Goal: Task Accomplishment & Management: Use online tool/utility

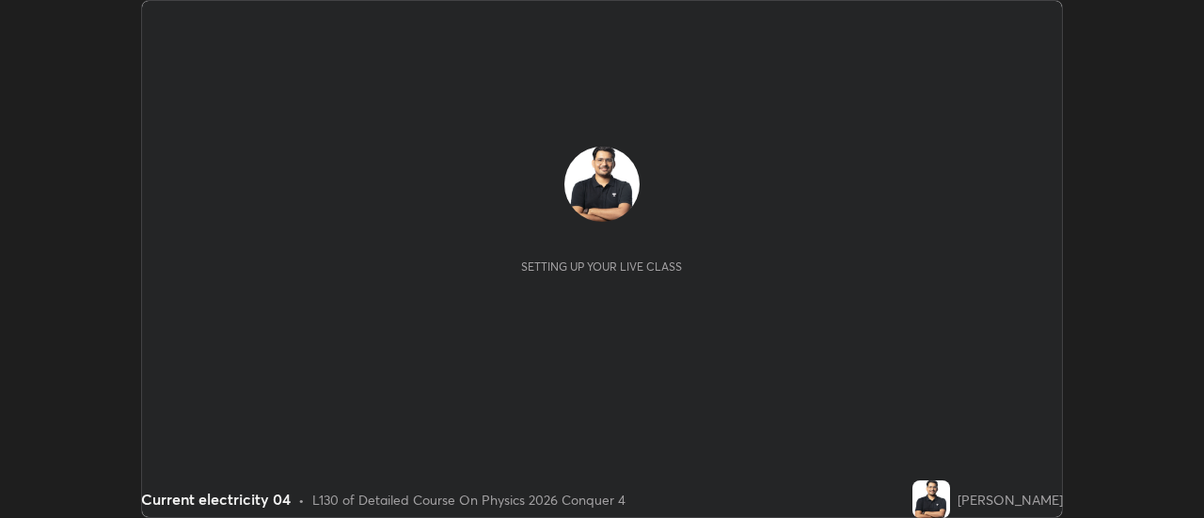
scroll to position [518, 1204]
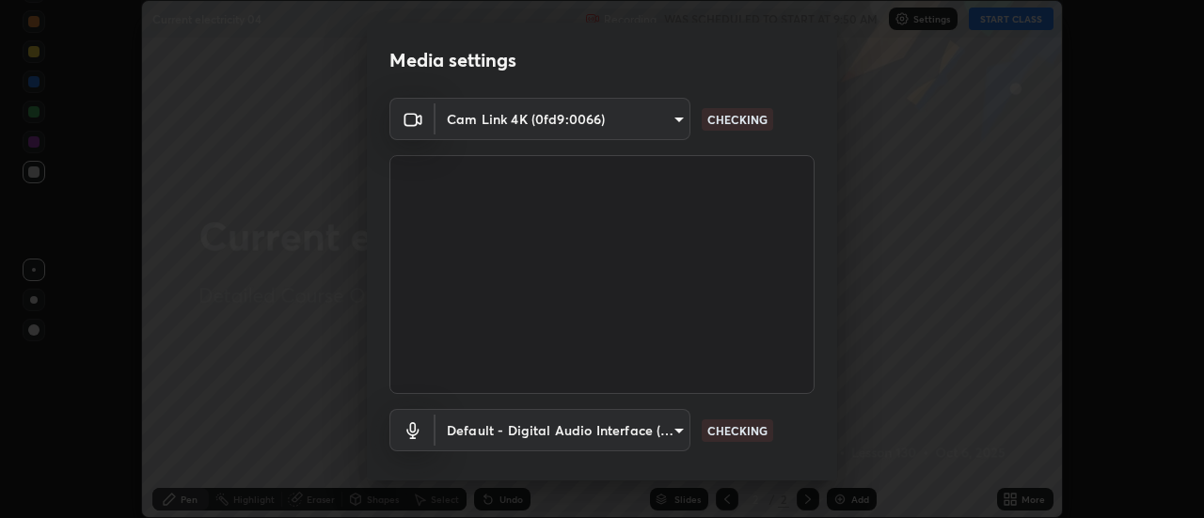
click at [588, 121] on body "Erase all Current electricity 04 Recording WAS SCHEDULED TO START AT 9:50 AM Se…" at bounding box center [602, 259] width 1204 height 518
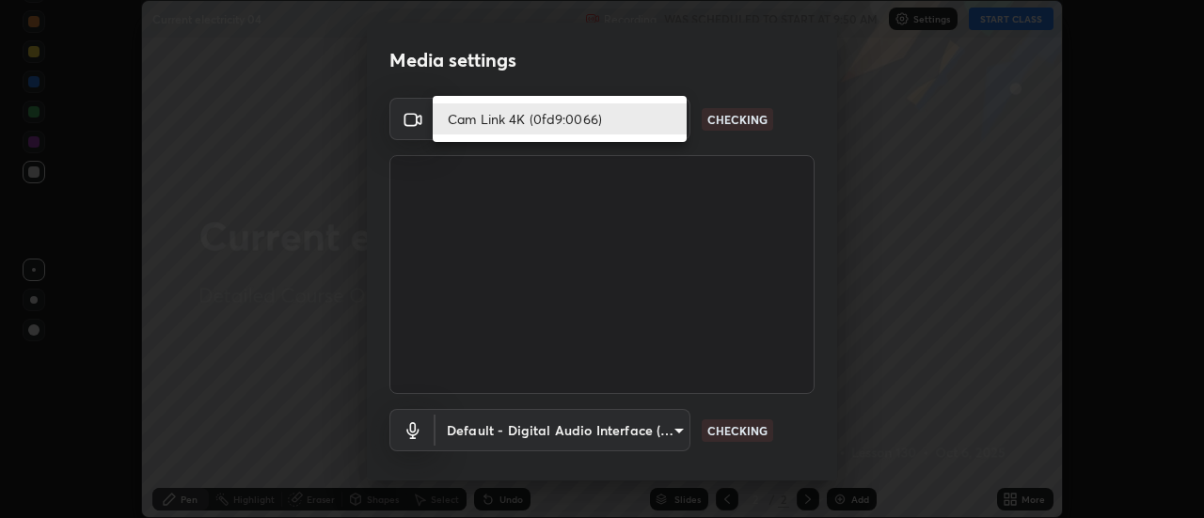
click at [542, 124] on li "Cam Link 4K (0fd9:0066)" at bounding box center [560, 118] width 254 height 31
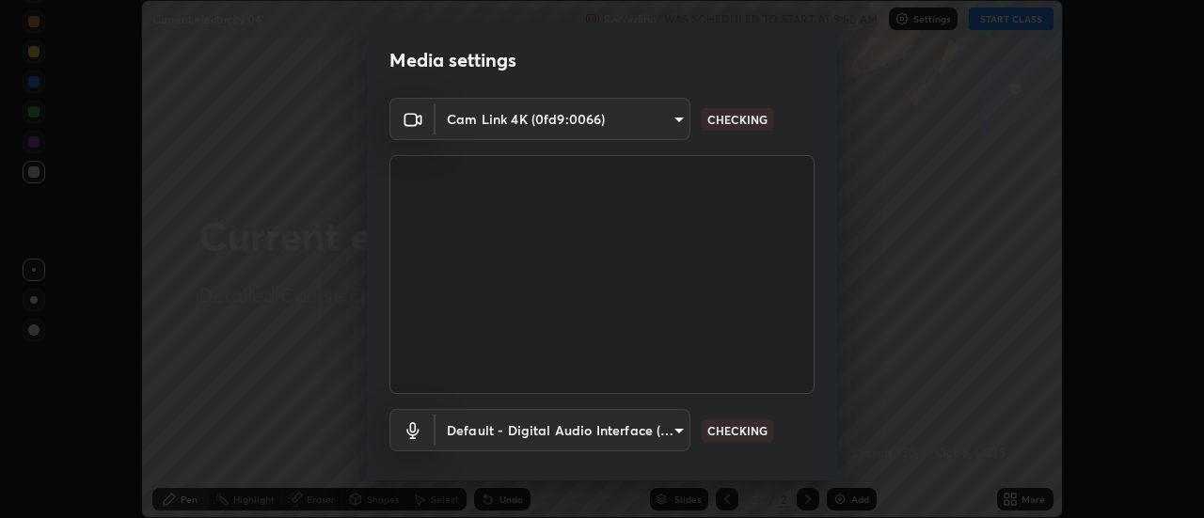
click at [542, 431] on body "Erase all Current electricity 04 Recording WAS SCHEDULED TO START AT 9:50 AM Se…" at bounding box center [602, 259] width 1204 height 518
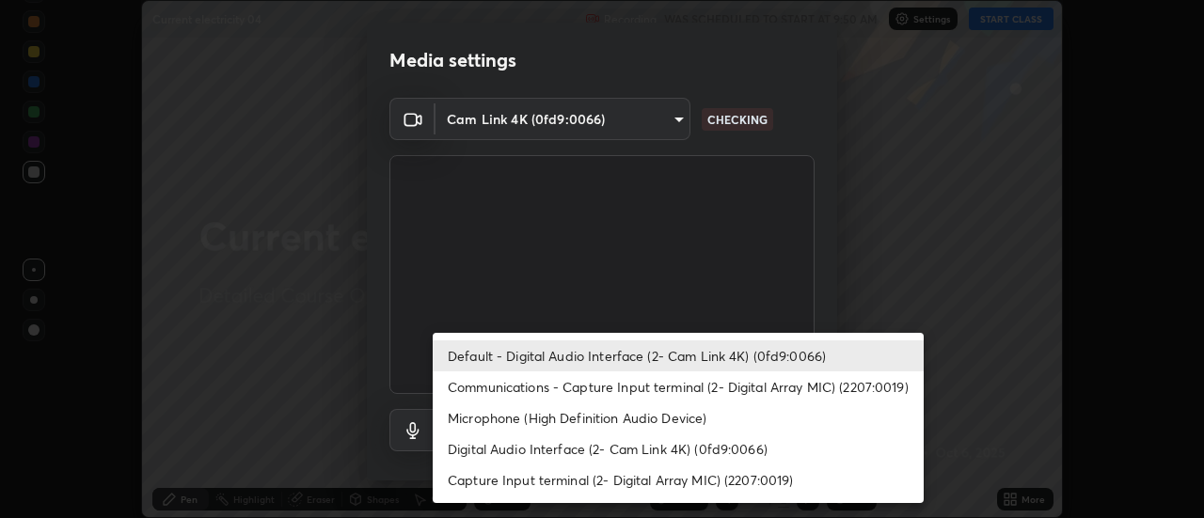
click at [534, 356] on li "Default - Digital Audio Interface (2- Cam Link 4K) (0fd9:0066)" at bounding box center [678, 355] width 491 height 31
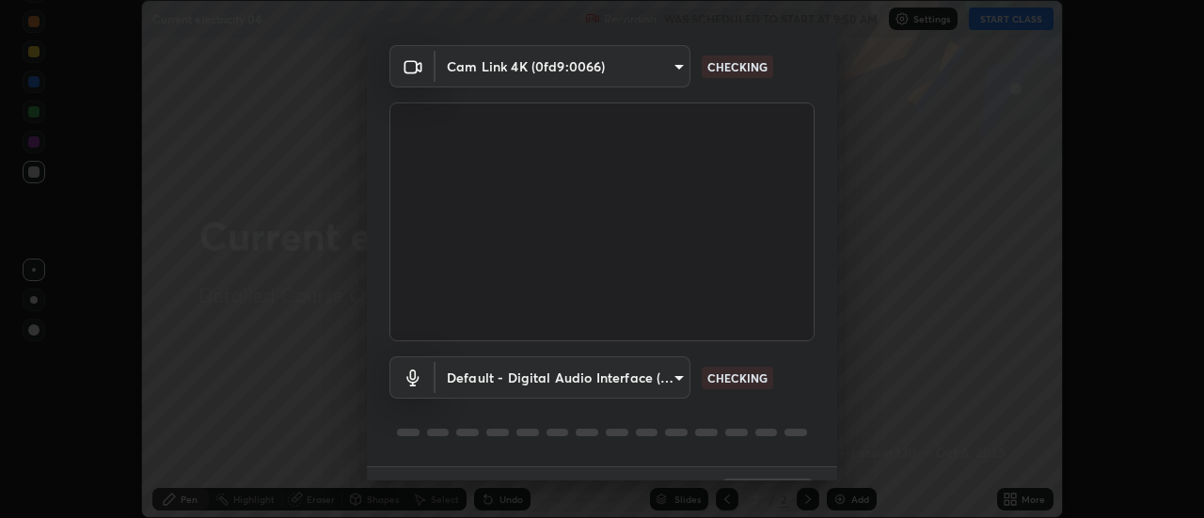
scroll to position [99, 0]
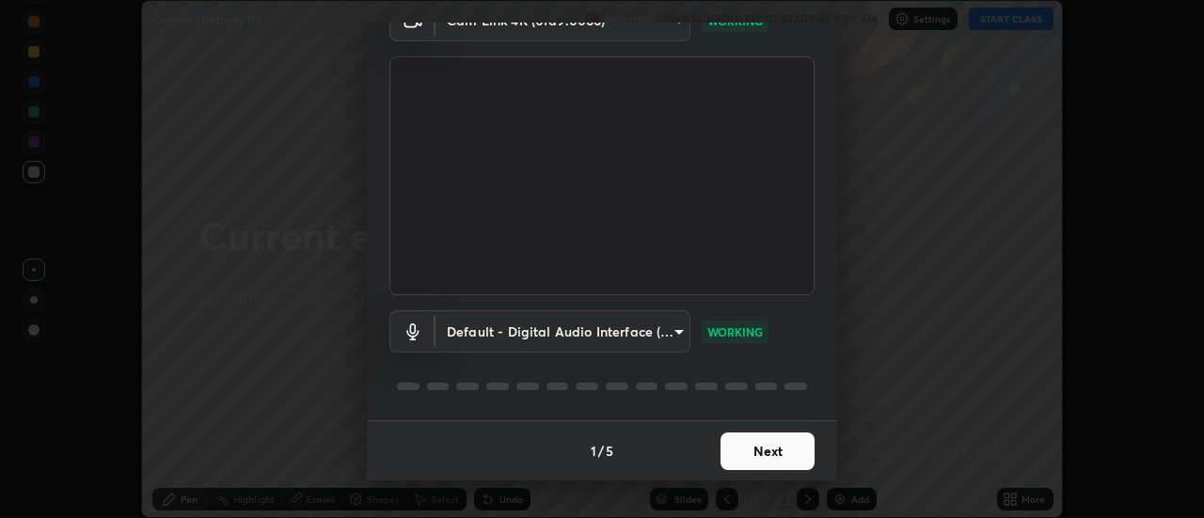
click at [751, 450] on button "Next" at bounding box center [767, 452] width 94 height 38
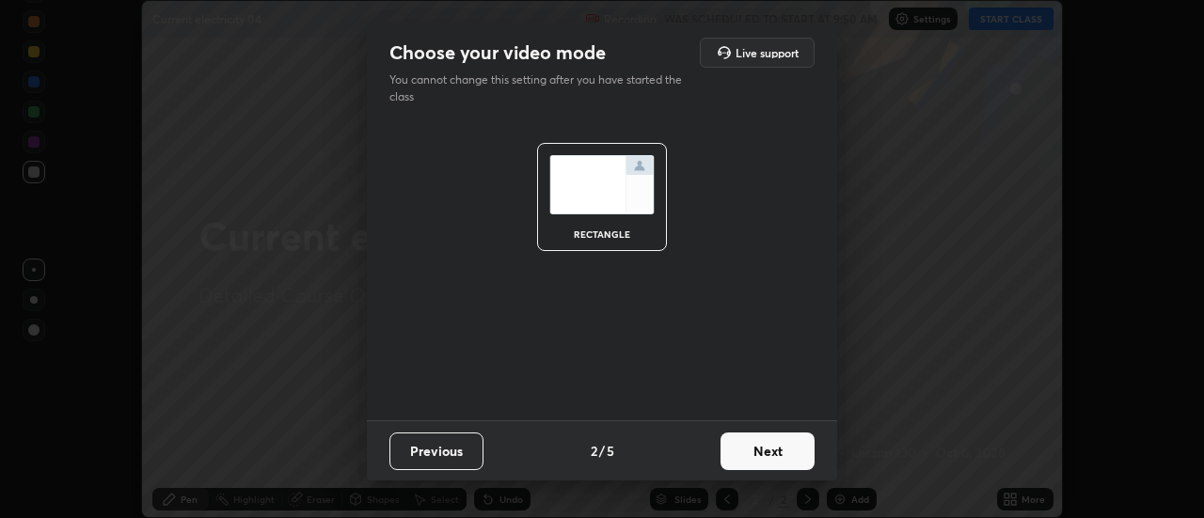
scroll to position [0, 0]
click at [770, 455] on button "Next" at bounding box center [767, 452] width 94 height 38
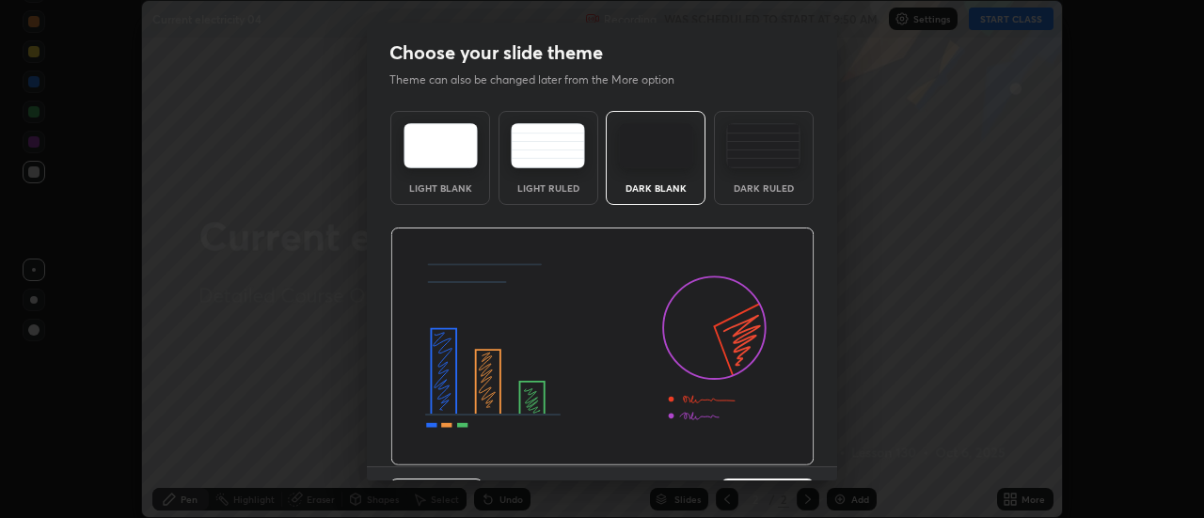
scroll to position [46, 0]
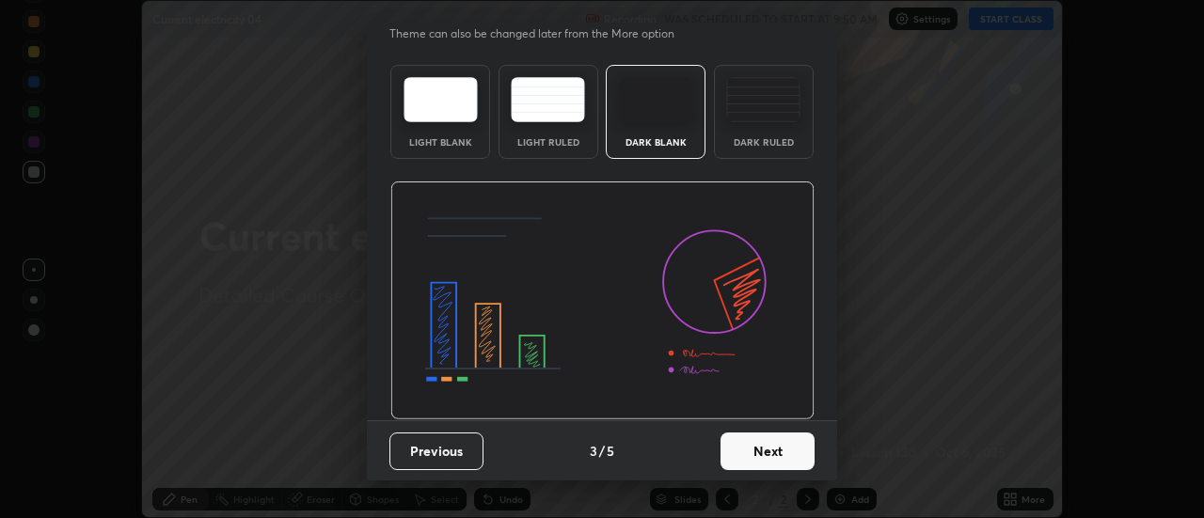
click at [749, 448] on button "Next" at bounding box center [767, 452] width 94 height 38
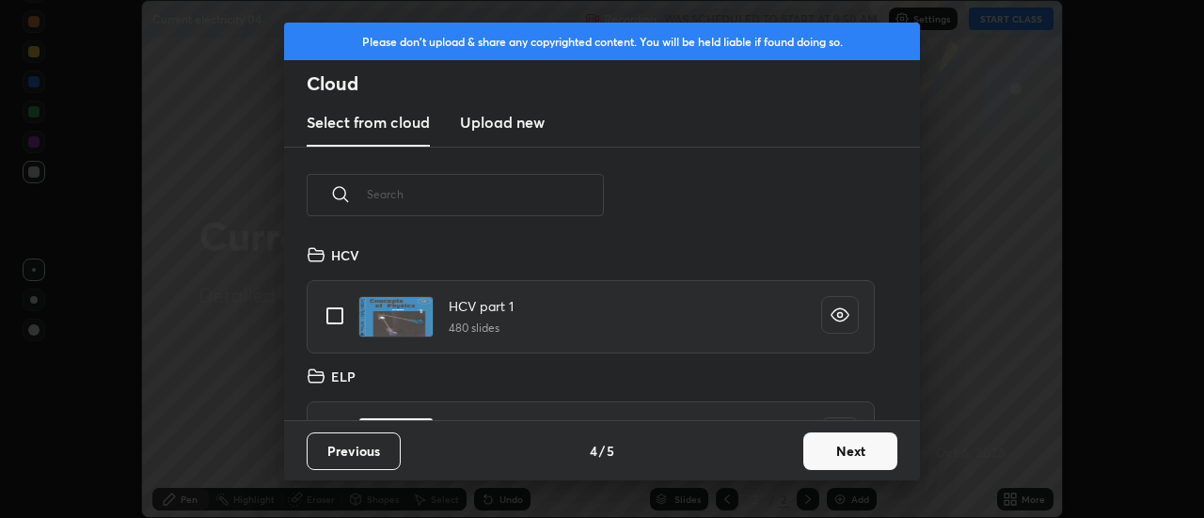
scroll to position [177, 604]
click at [822, 447] on button "Next" at bounding box center [850, 452] width 94 height 38
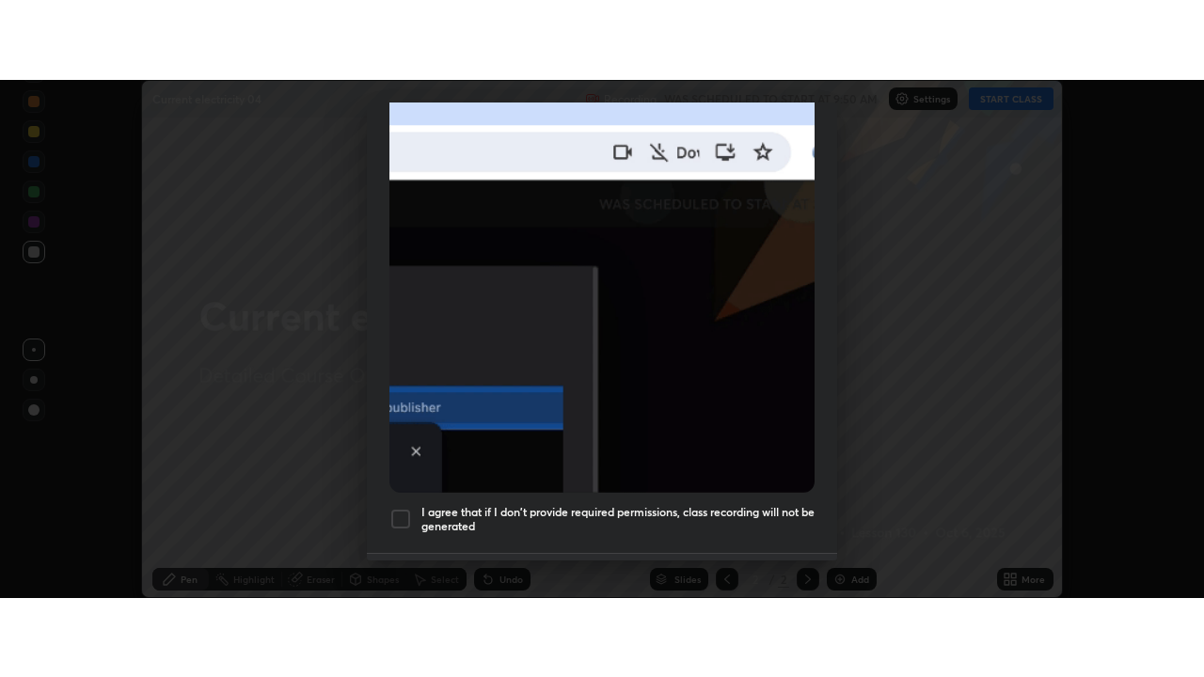
scroll to position [483, 0]
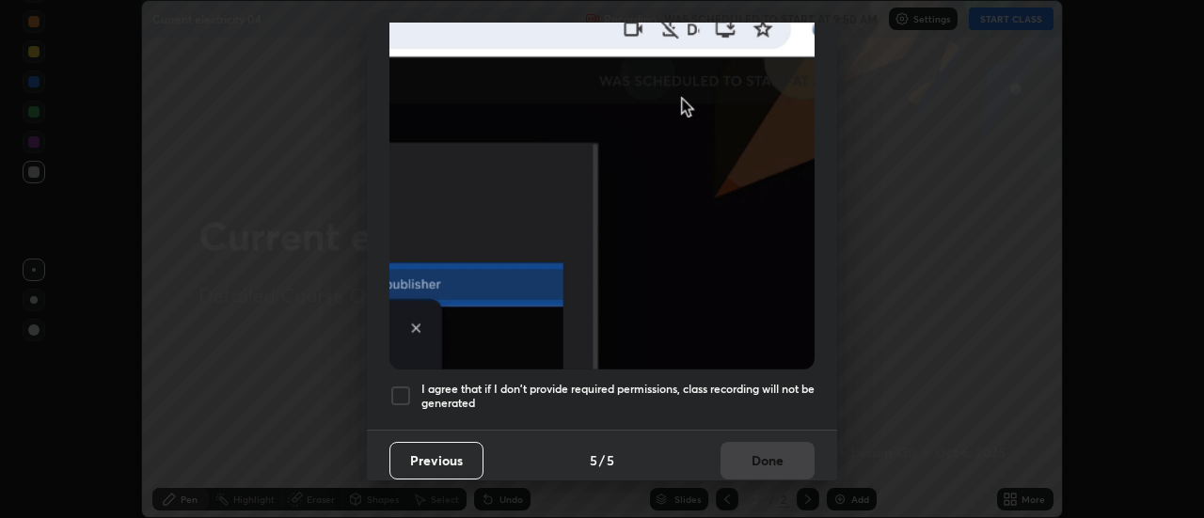
click at [411, 391] on div at bounding box center [400, 396] width 23 height 23
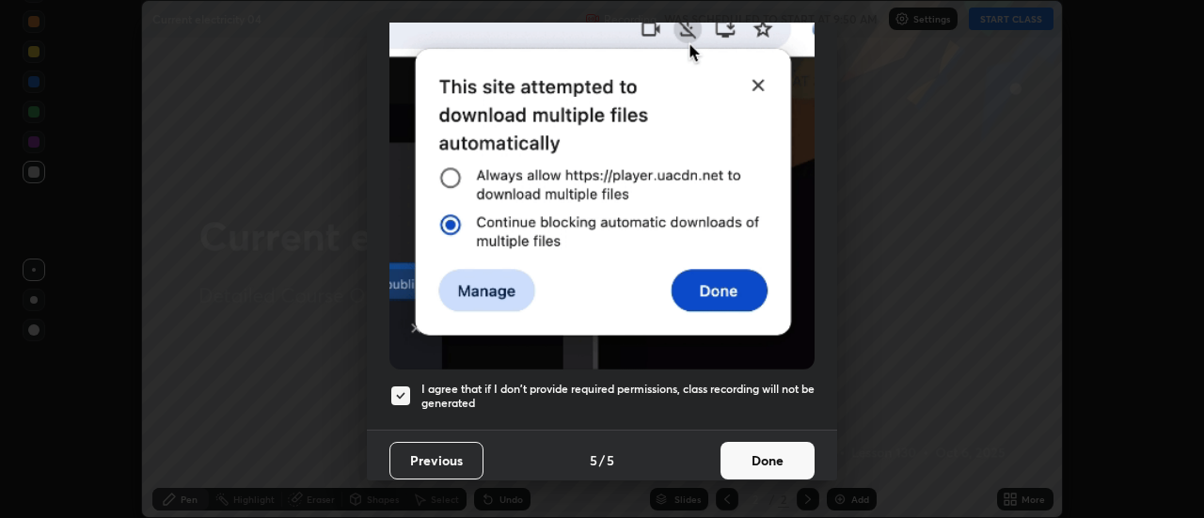
click at [736, 447] on button "Done" at bounding box center [767, 461] width 94 height 38
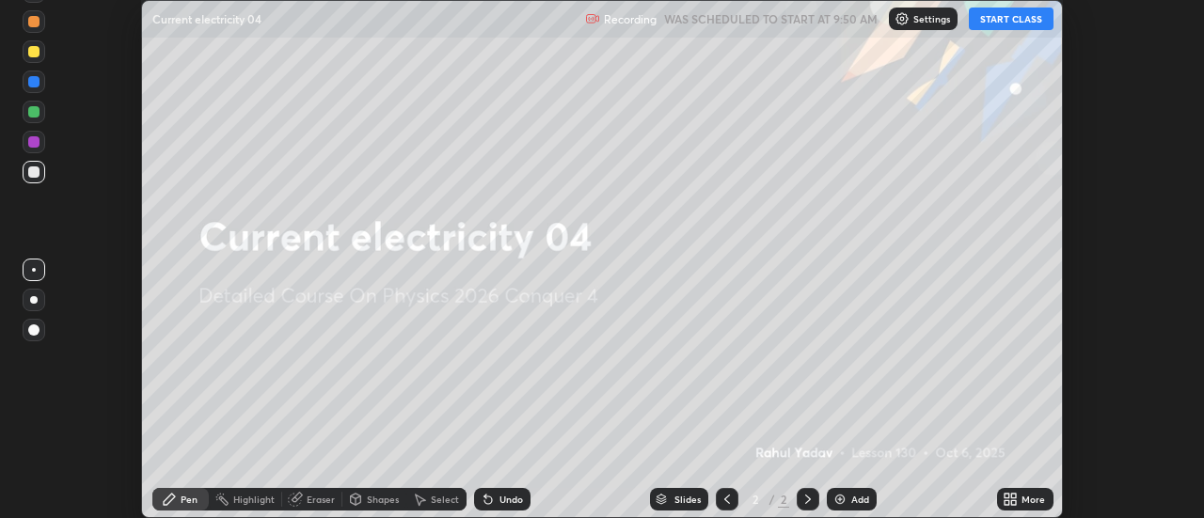
click at [1007, 496] on icon at bounding box center [1007, 496] width 5 height 5
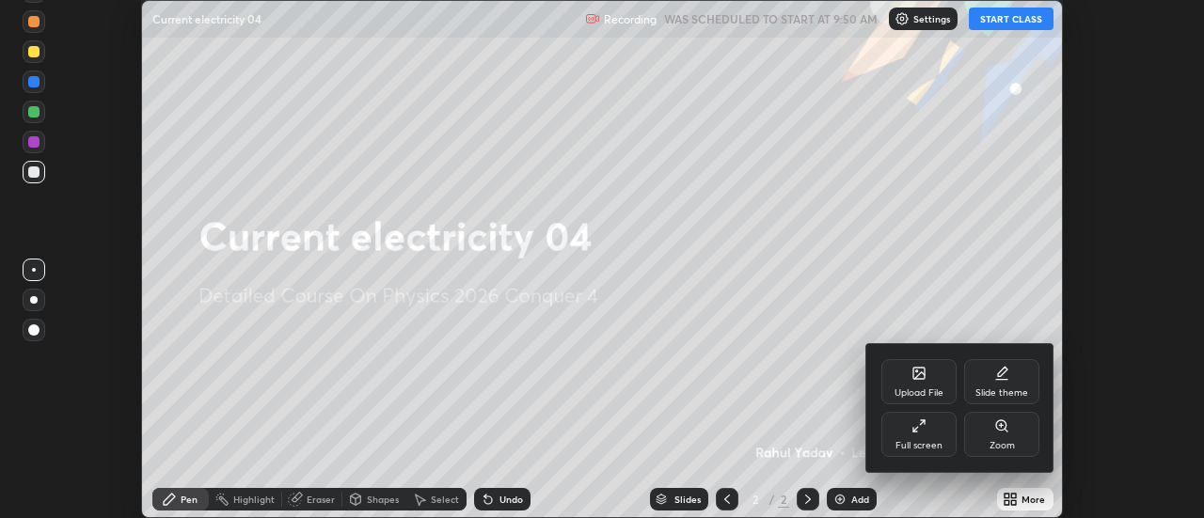
click at [925, 426] on icon at bounding box center [918, 426] width 15 height 15
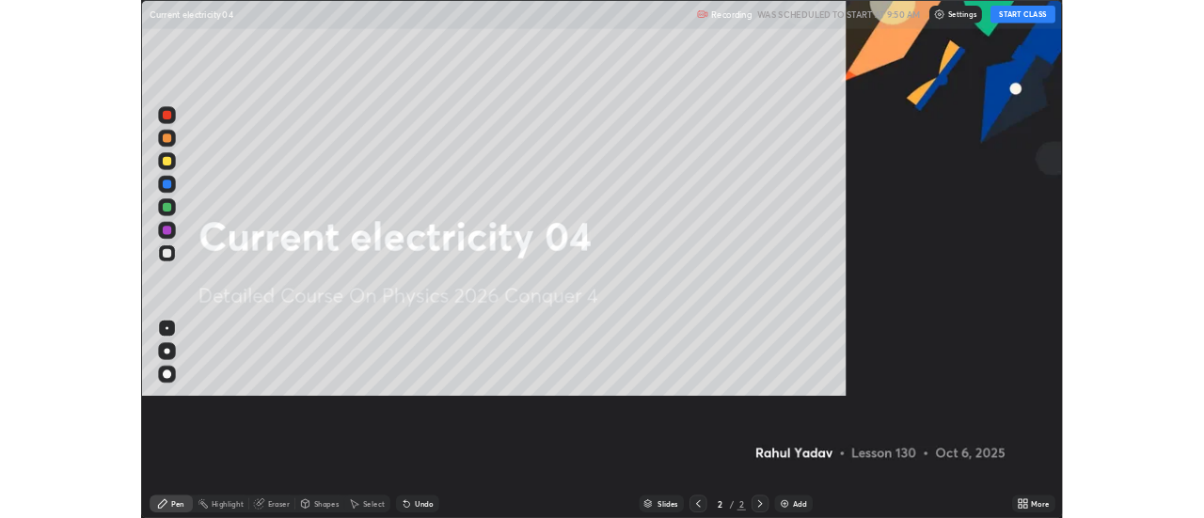
scroll to position [677, 1204]
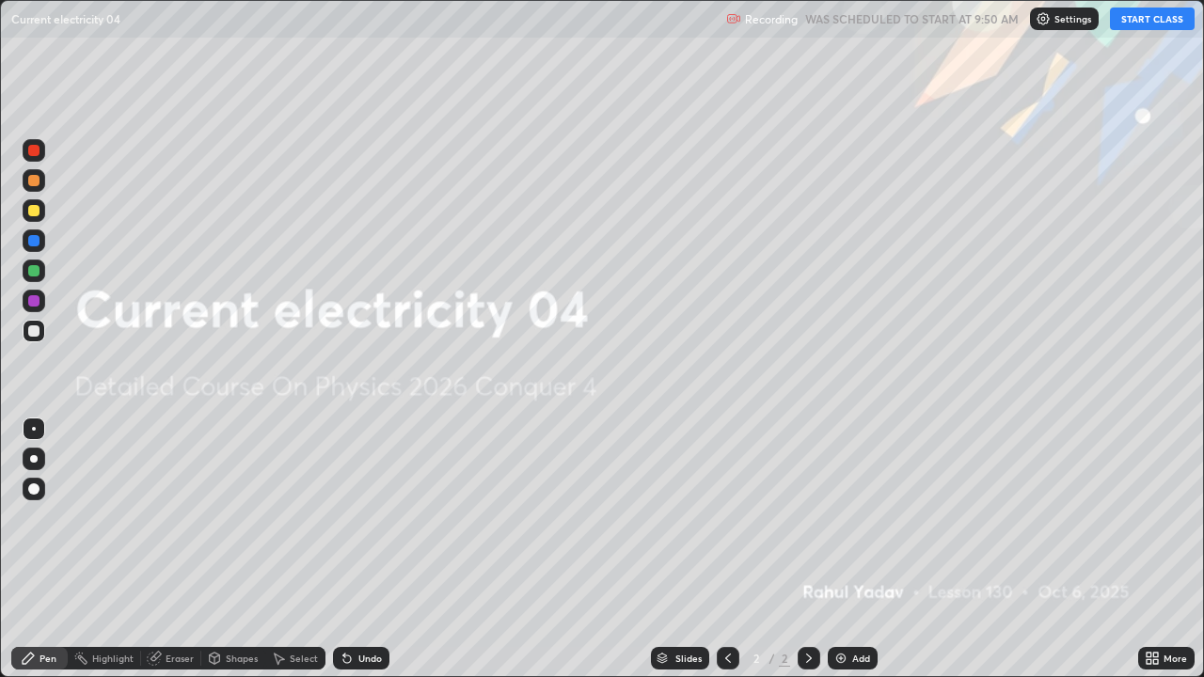
click at [1119, 26] on button "START CLASS" at bounding box center [1152, 19] width 85 height 23
click at [34, 459] on div at bounding box center [34, 459] width 8 height 8
click at [32, 209] on div at bounding box center [33, 210] width 11 height 11
click at [1149, 517] on icon at bounding box center [1149, 655] width 5 height 5
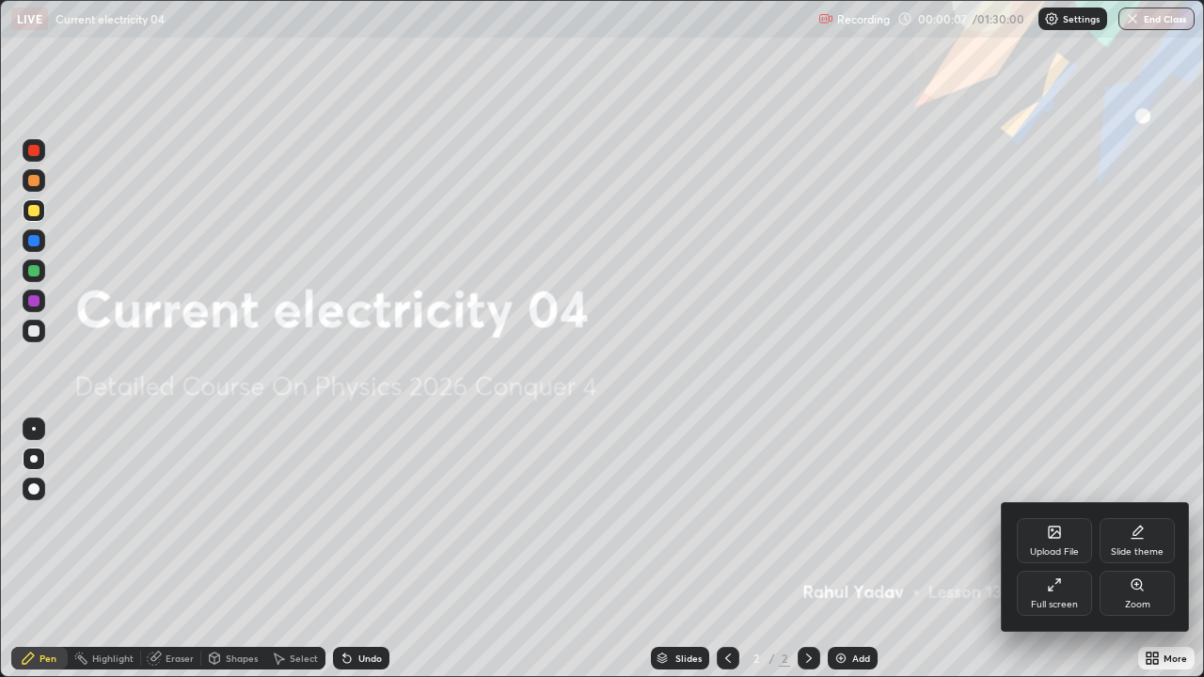
click at [1071, 517] on div "Full screen" at bounding box center [1054, 593] width 75 height 45
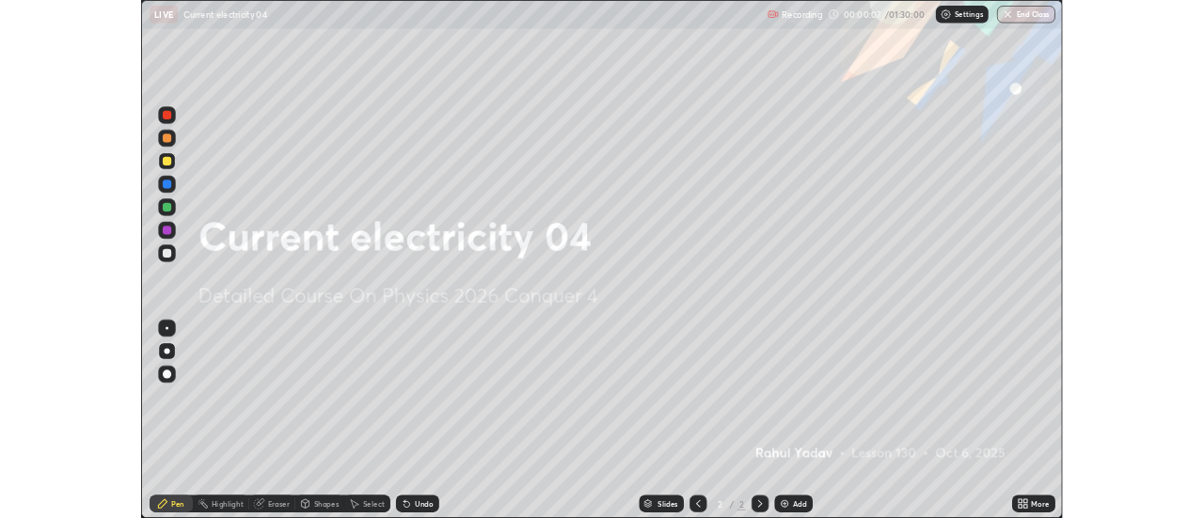
scroll to position [93540, 92854]
